Goal: Navigation & Orientation: Find specific page/section

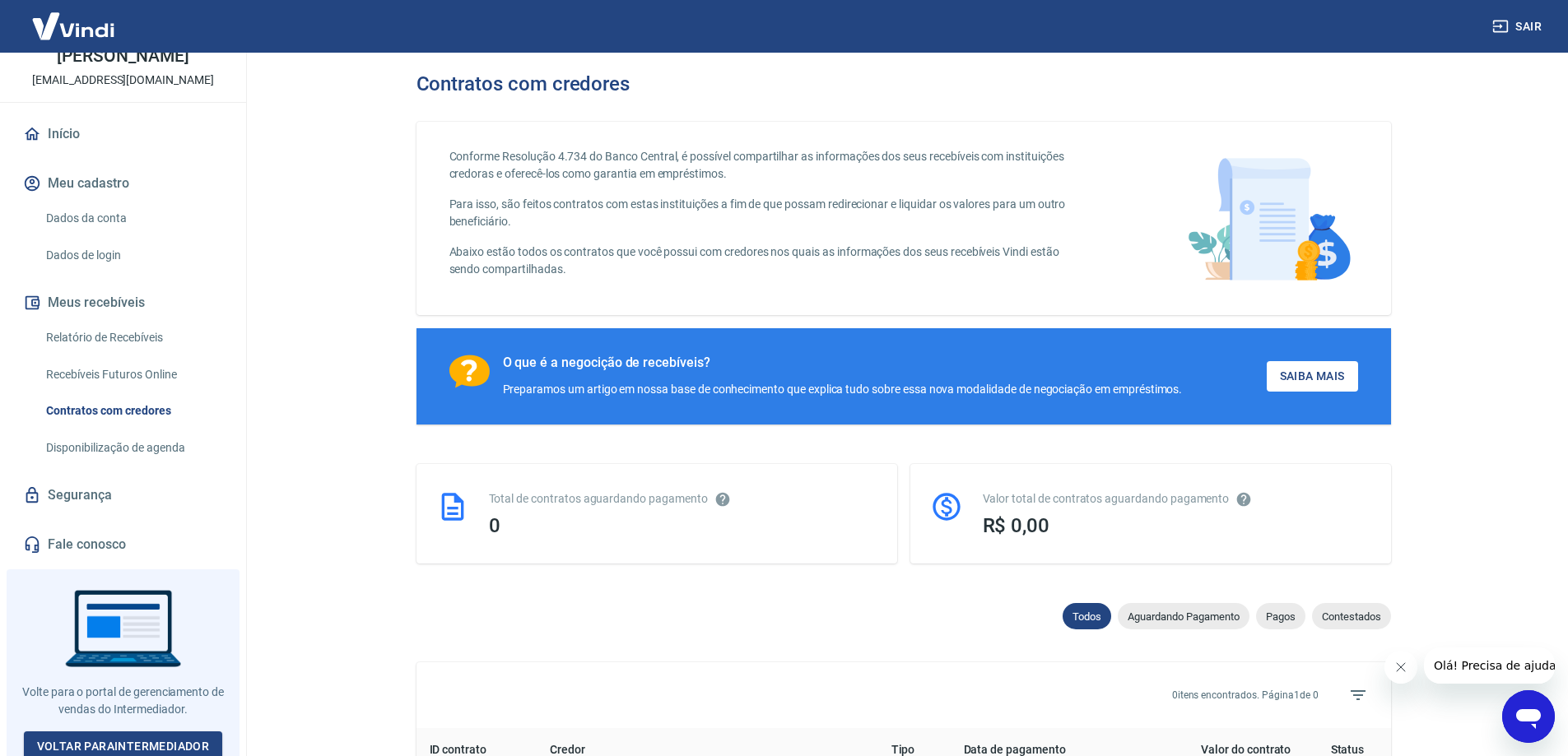
scroll to position [96, 0]
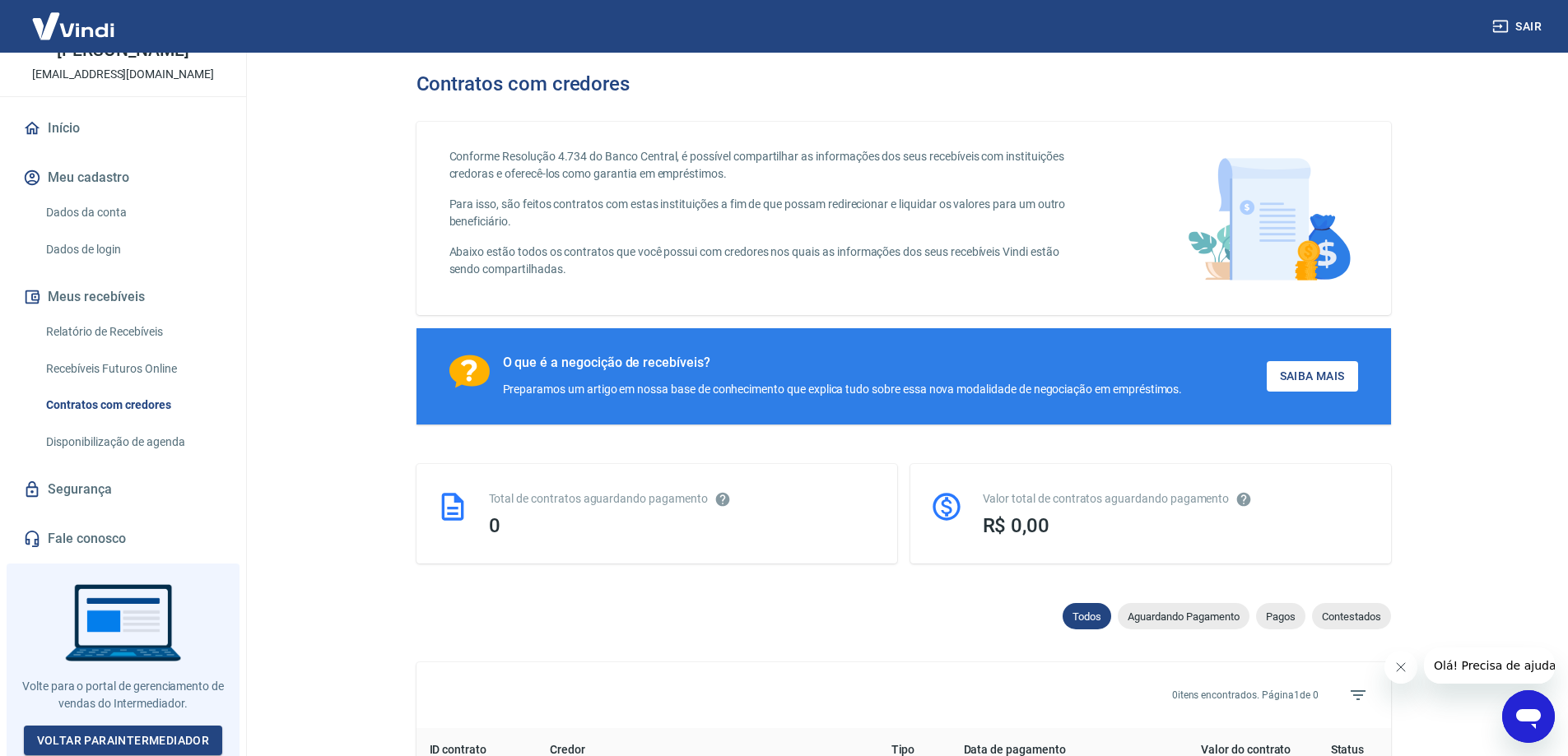
click at [122, 214] on link "Dados da conta" at bounding box center [133, 212] width 187 height 33
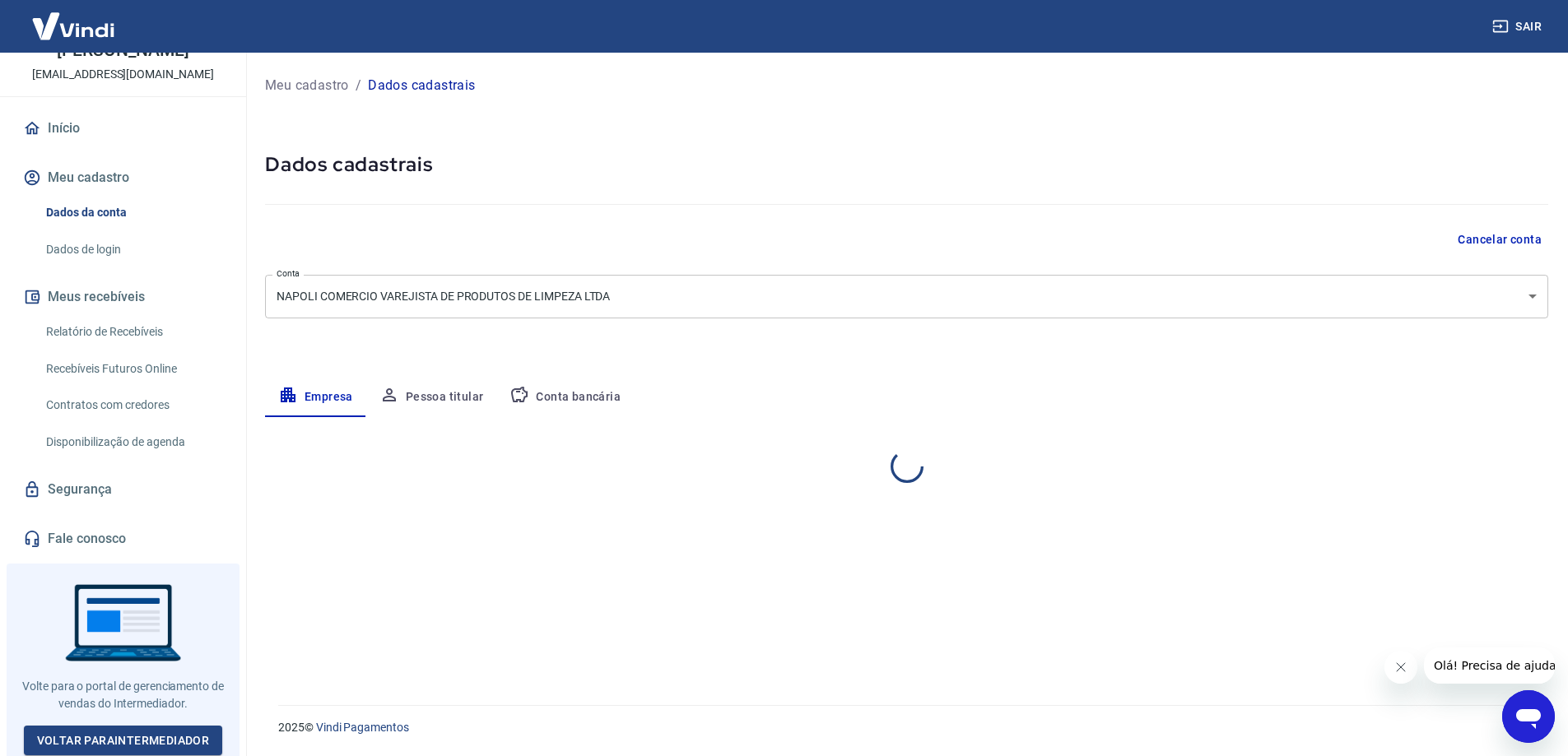
select select "SP"
select select "business"
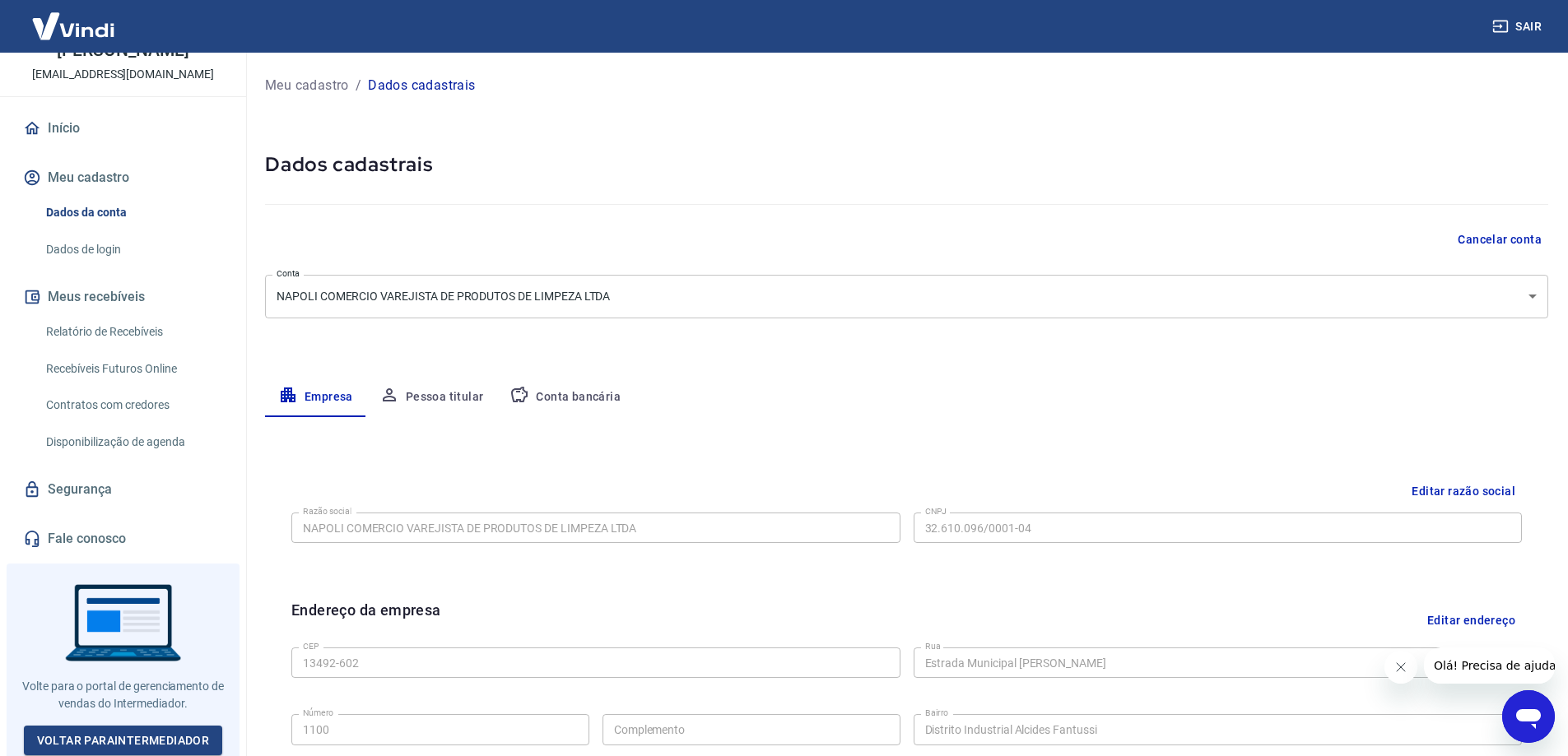
scroll to position [431, 0]
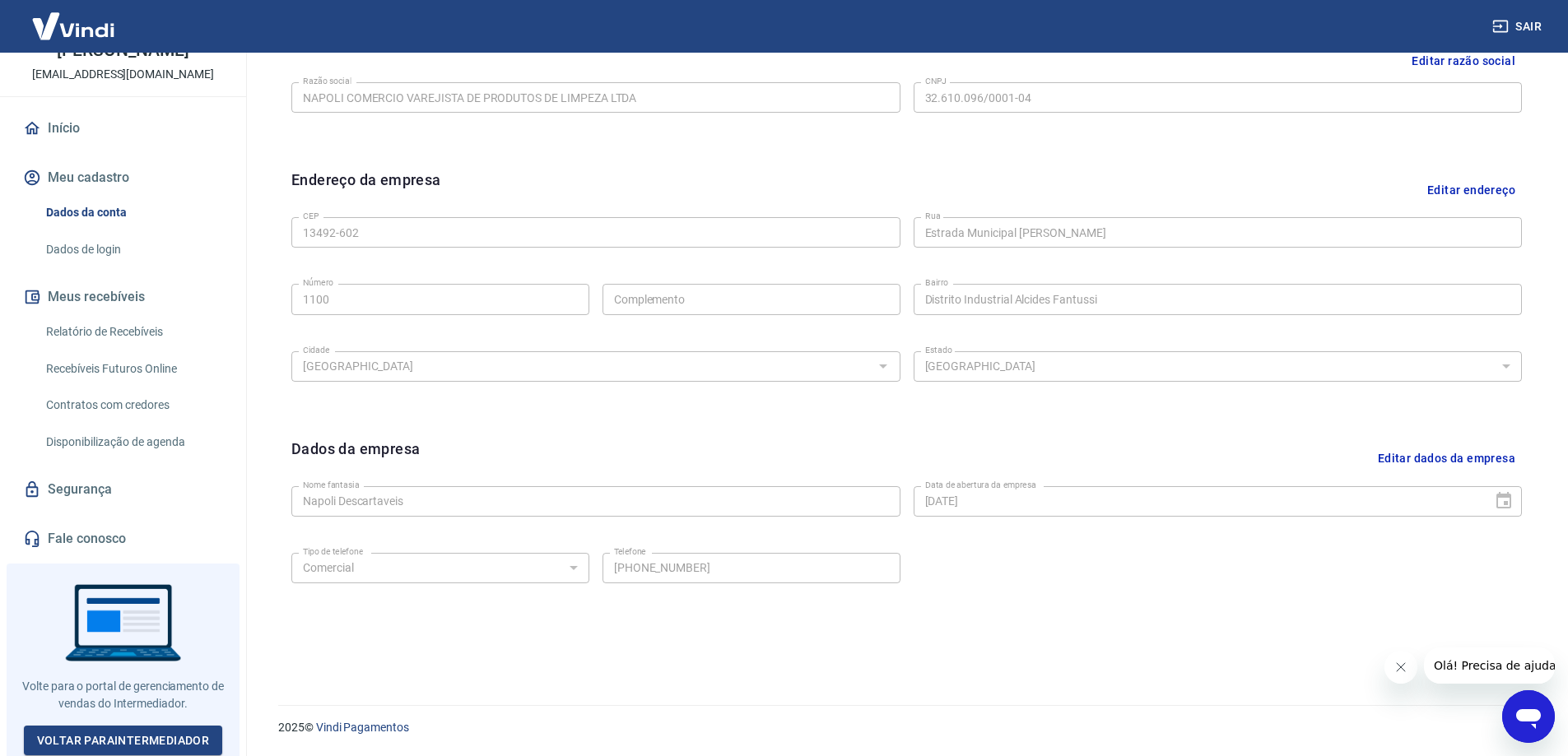
click at [126, 261] on link "Dados de login" at bounding box center [133, 250] width 187 height 33
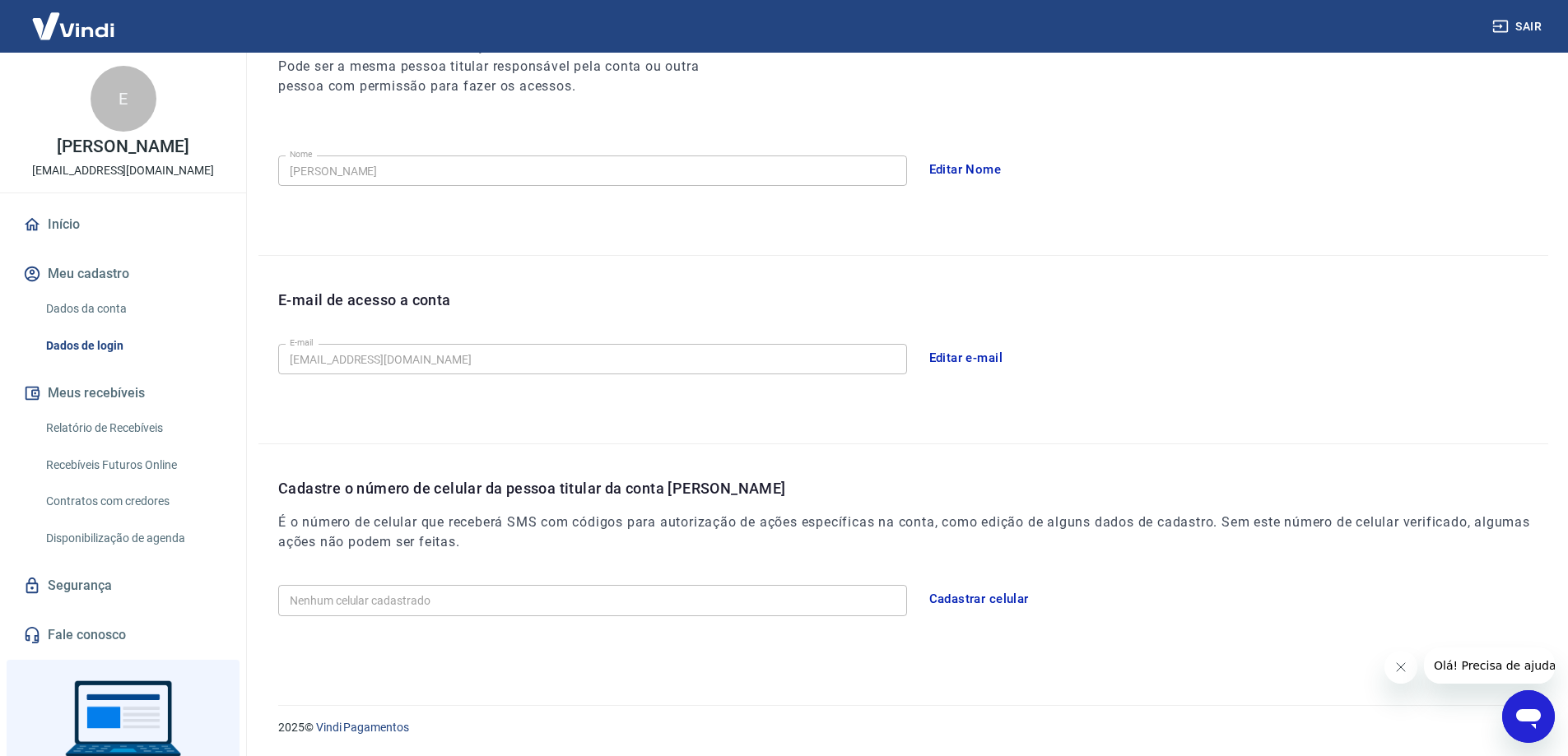
click at [94, 273] on button "Meu cadastro" at bounding box center [123, 273] width 207 height 36
click at [106, 427] on link "Relatório de Recebíveis" at bounding box center [133, 428] width 187 height 33
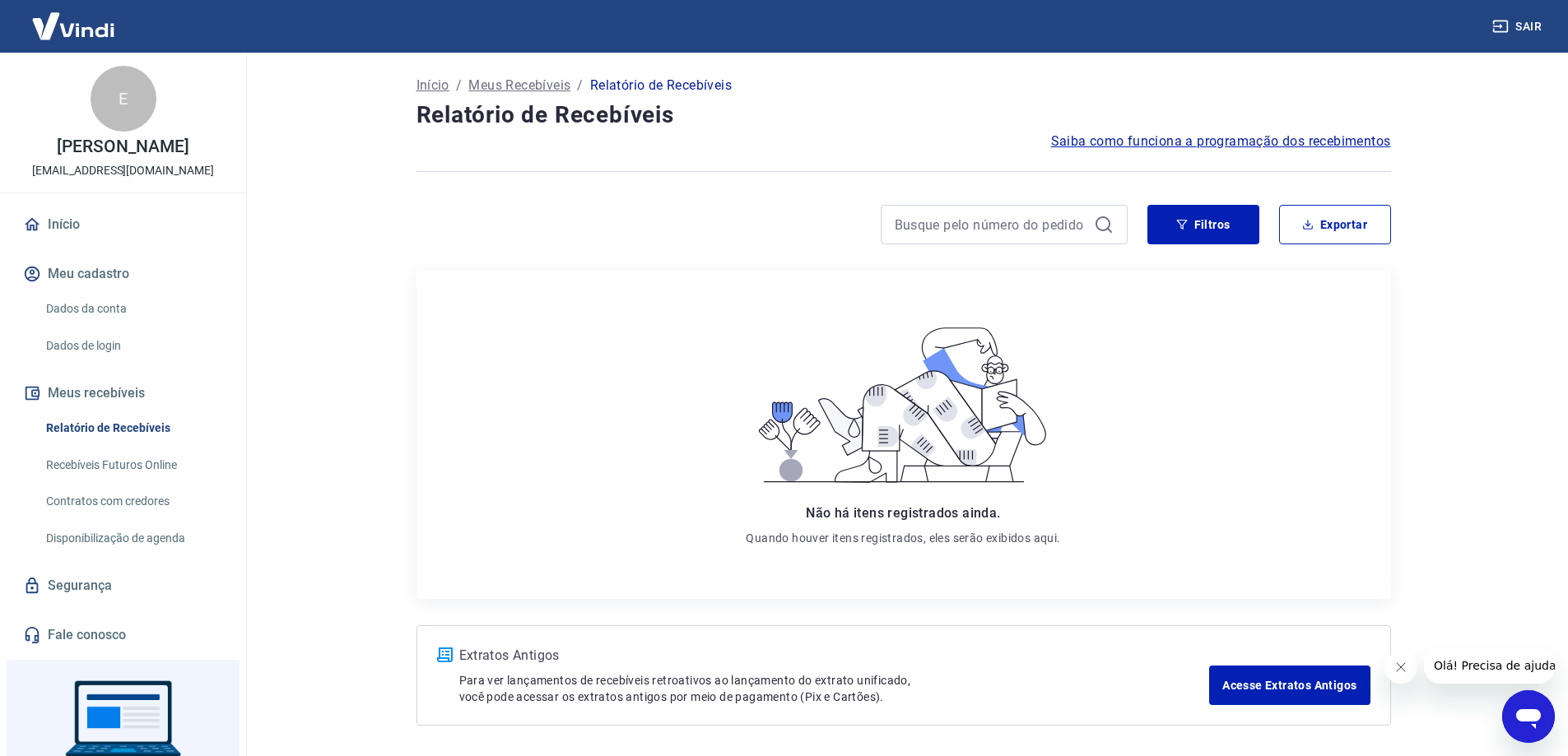
click at [427, 85] on p "Início" at bounding box center [432, 86] width 32 height 20
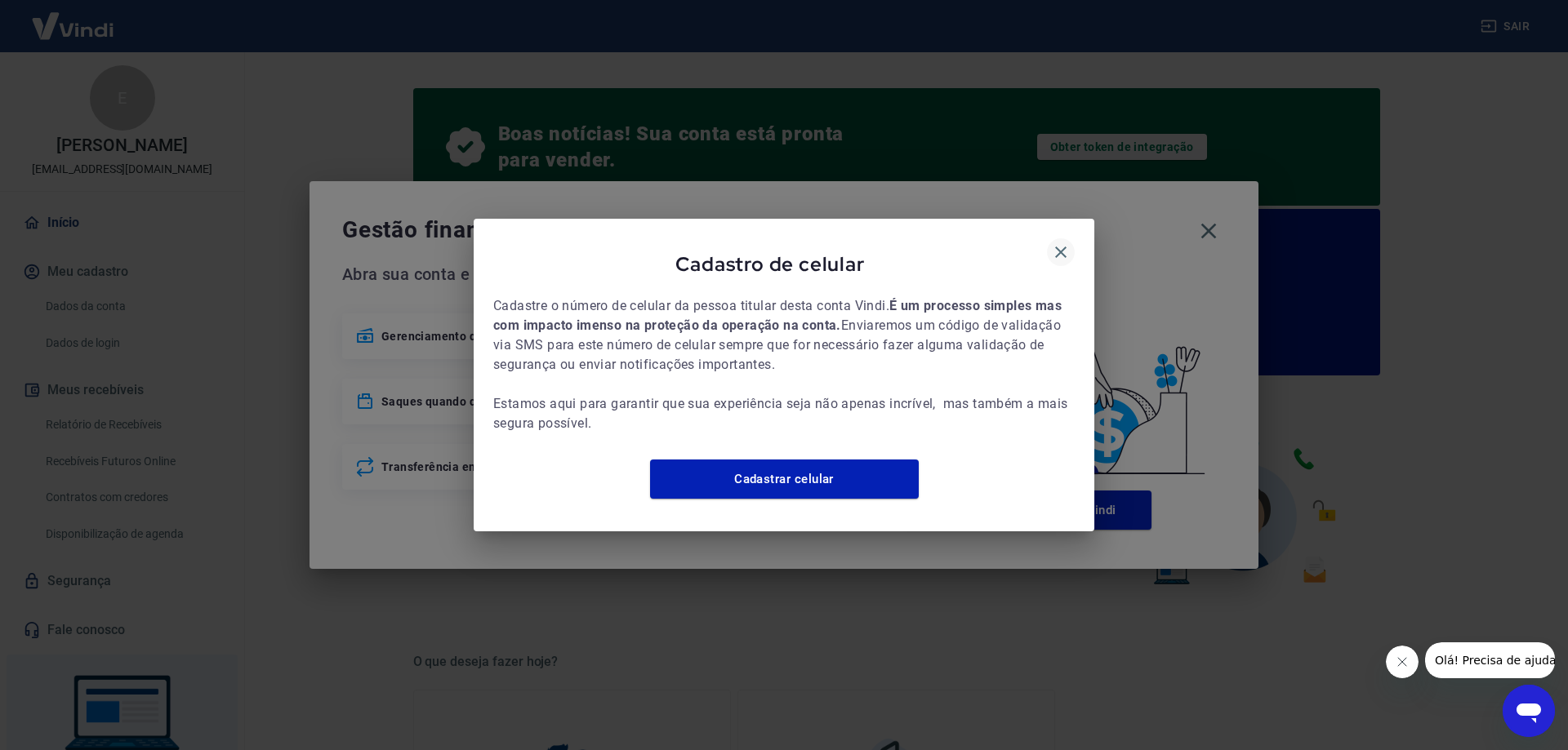
click at [1057, 243] on icon "button" at bounding box center [1061, 253] width 20 height 20
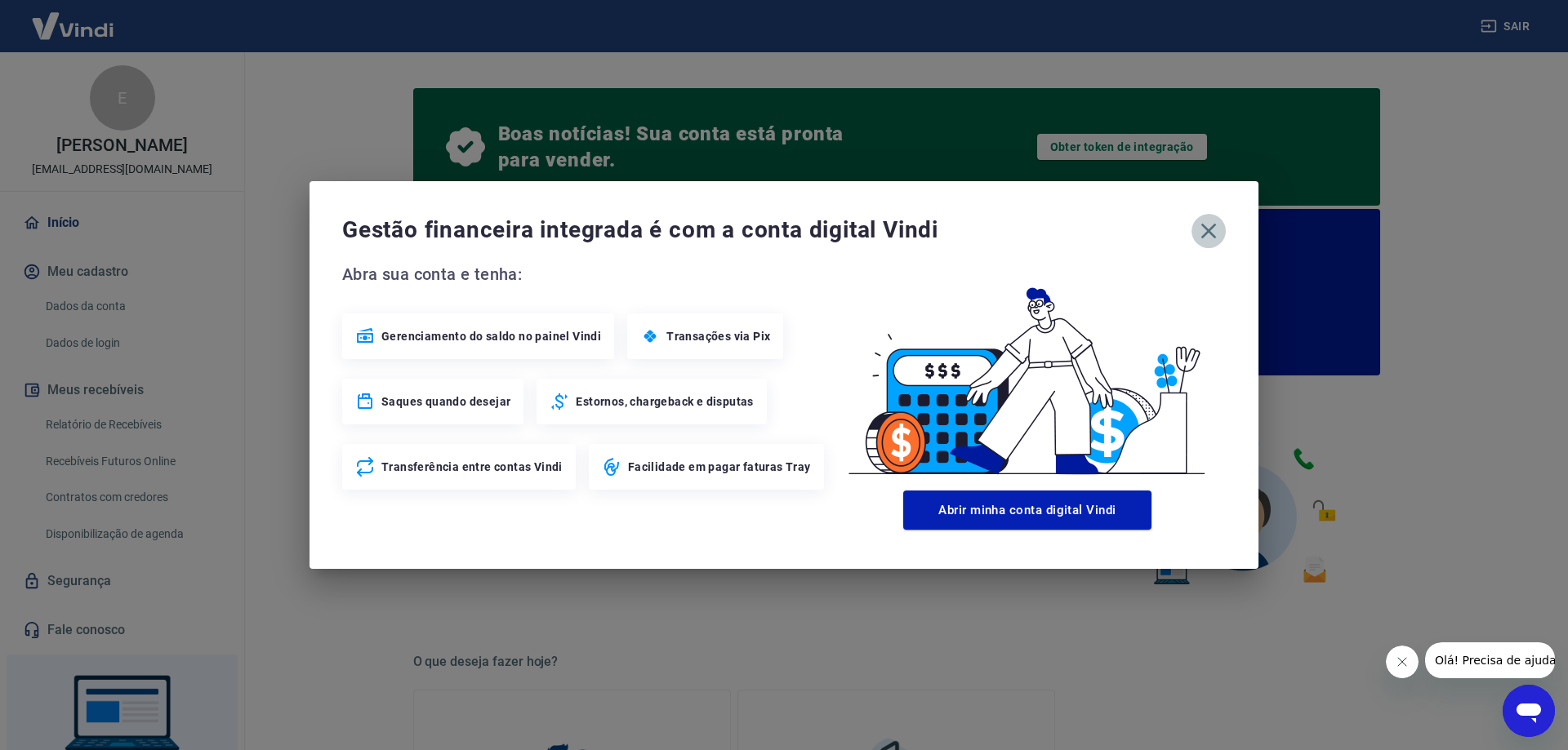
click at [1204, 230] on icon "button" at bounding box center [1208, 230] width 26 height 26
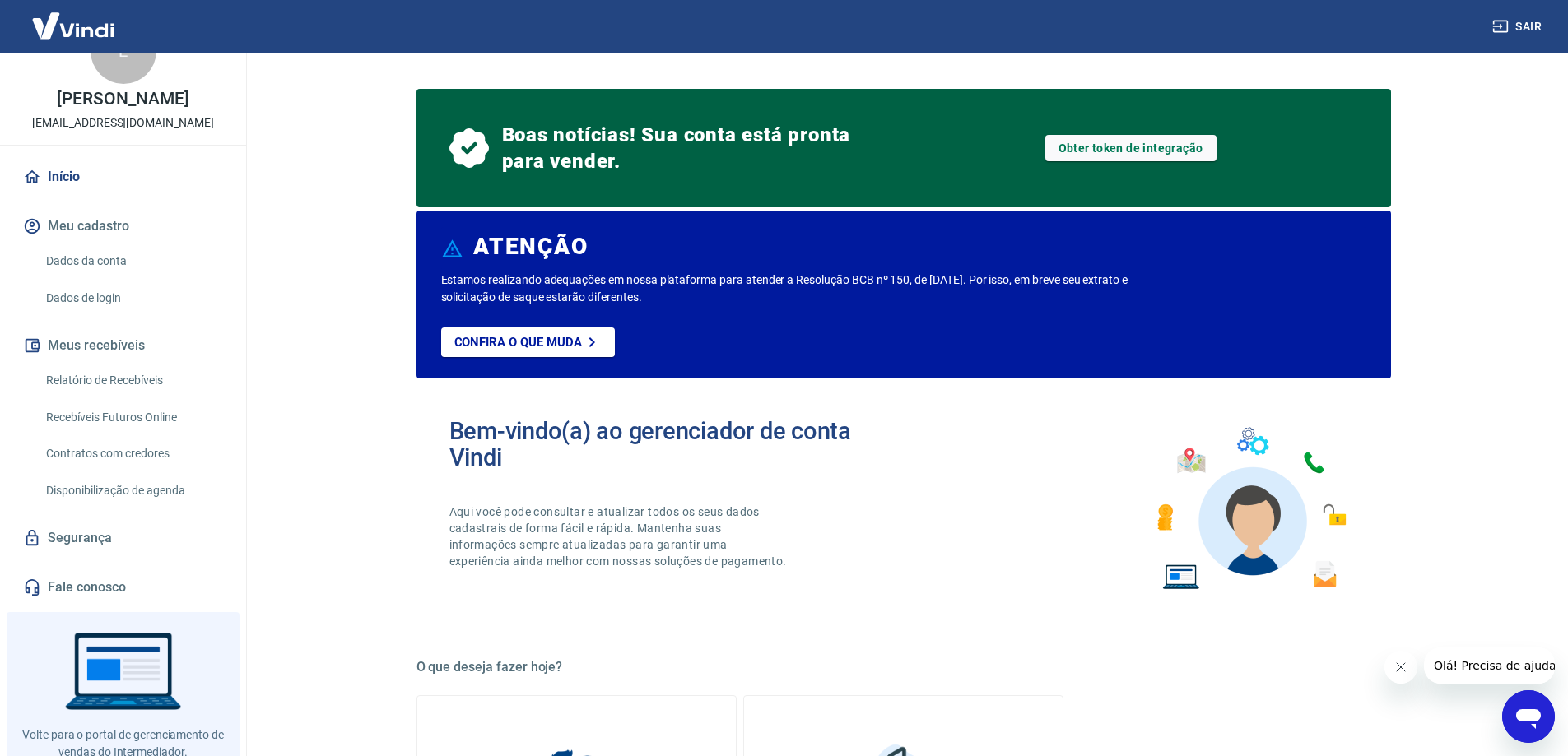
scroll to position [96, 0]
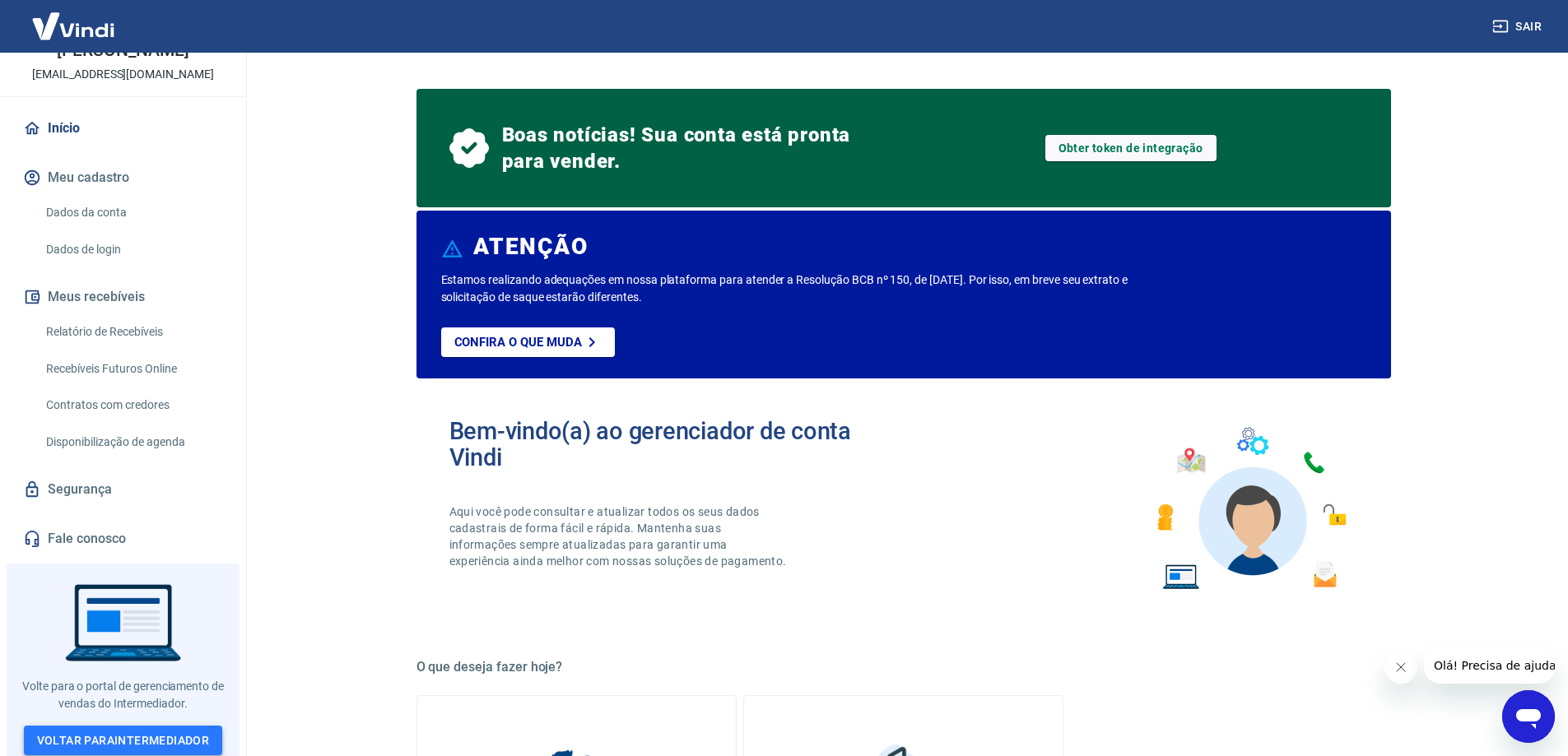
click at [174, 736] on link "Voltar para Intermediador" at bounding box center [123, 740] width 200 height 30
